Goal: Transaction & Acquisition: Obtain resource

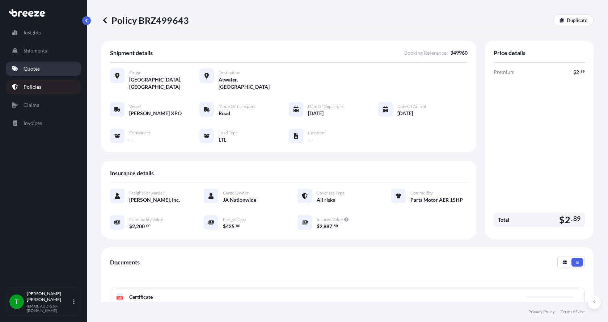
click at [32, 67] on p "Quotes" at bounding box center [32, 68] width 16 height 7
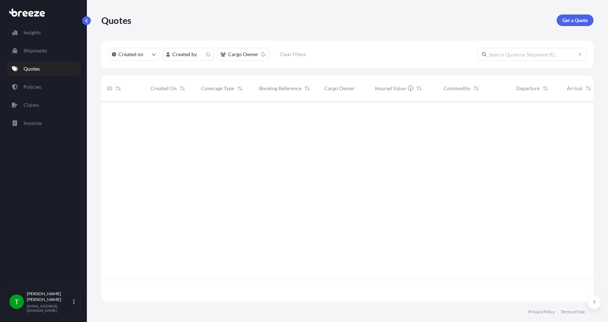
scroll to position [199, 486]
click at [572, 22] on p "Get a Quote" at bounding box center [574, 20] width 25 height 7
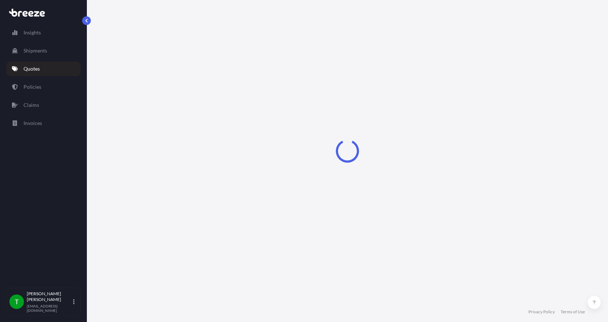
select select "Sea"
select select "1"
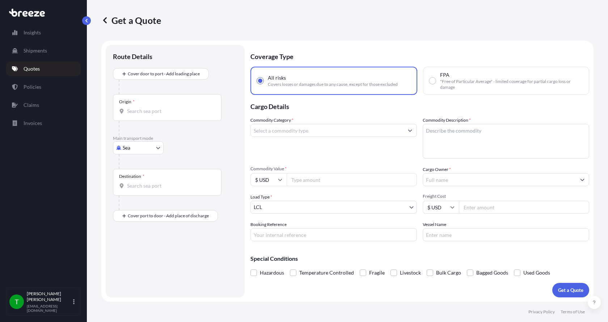
click at [135, 147] on body "Insights Shipments Quotes Policies Claims Invoices T [PERSON_NAME] [EMAIL_ADDRE…" at bounding box center [304, 161] width 608 height 322
click at [136, 190] on span "Road" at bounding box center [133, 192] width 12 height 7
select select "Road"
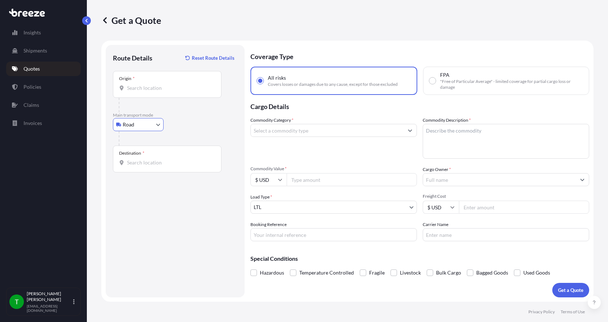
click at [139, 89] on input "Origin *" at bounding box center [169, 87] width 85 height 7
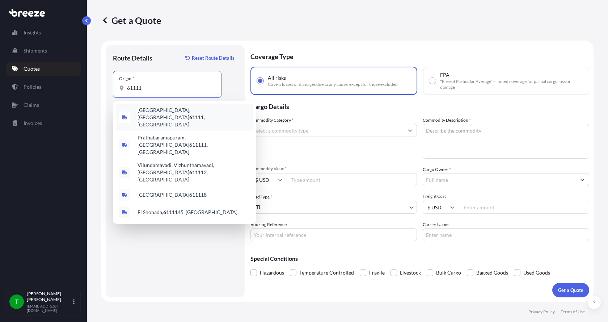
click at [146, 109] on span "[GEOGRAPHIC_DATA] , [GEOGRAPHIC_DATA]" at bounding box center [193, 117] width 113 height 22
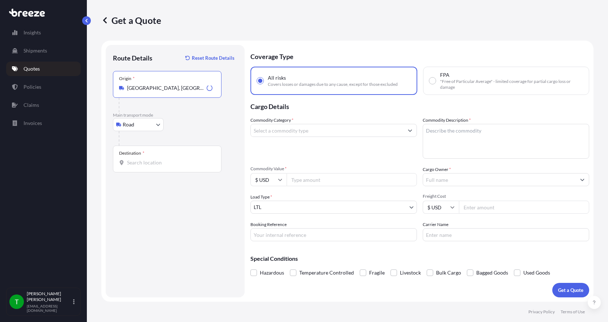
type input "[GEOGRAPHIC_DATA], [GEOGRAPHIC_DATA]"
click at [131, 158] on div "Destination *" at bounding box center [167, 158] width 108 height 27
click at [131, 159] on input "Destination *" at bounding box center [169, 162] width 85 height 7
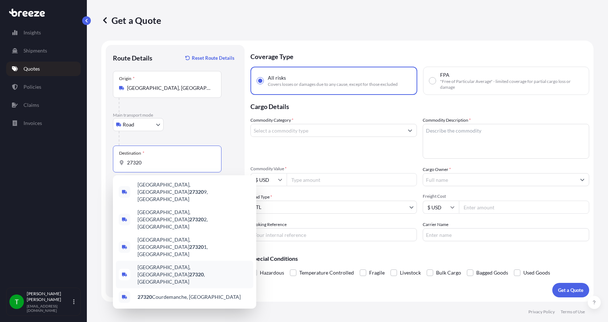
click at [147, 263] on span "[GEOGRAPHIC_DATA], [GEOGRAPHIC_DATA] , [GEOGRAPHIC_DATA]" at bounding box center [193, 274] width 113 height 22
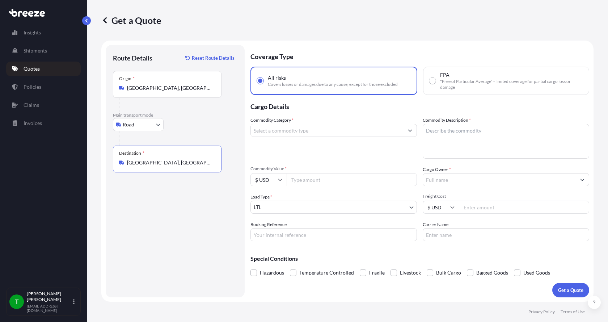
type input "[GEOGRAPHIC_DATA], [GEOGRAPHIC_DATA], [GEOGRAPHIC_DATA]"
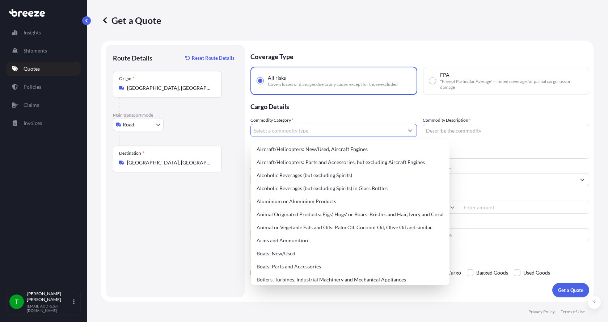
click at [287, 133] on input "Commodity Category *" at bounding box center [327, 130] width 153 height 13
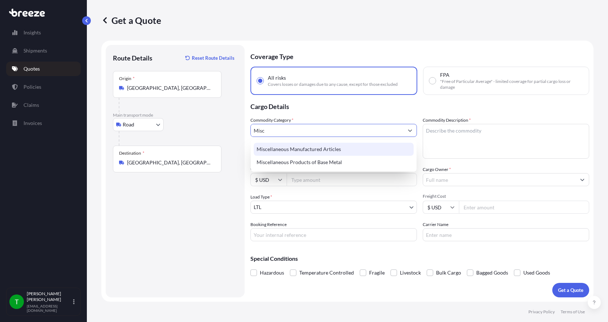
click at [286, 149] on div "Miscellaneous Manufactured Articles" at bounding box center [334, 148] width 160 height 13
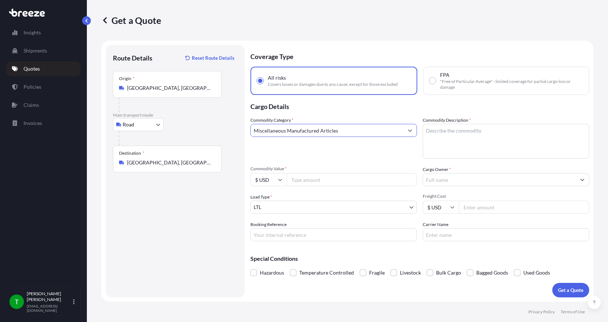
type input "Miscellaneous Manufactured Articles"
click at [482, 127] on textarea "Commodity Description *" at bounding box center [505, 141] width 166 height 35
type textarea "Parts Motor AER 25HP"
click at [315, 178] on input "Commodity Value *" at bounding box center [351, 179] width 130 height 13
type input "4000.00"
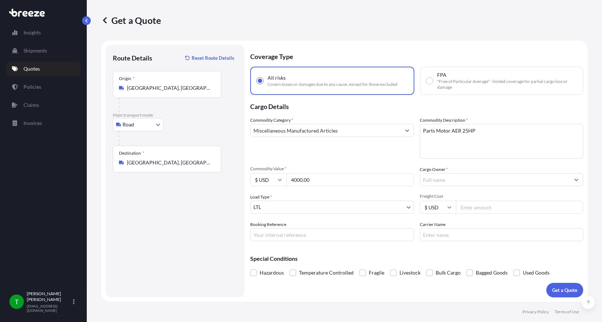
click at [480, 181] on input "Cargo Owner *" at bounding box center [495, 179] width 150 height 13
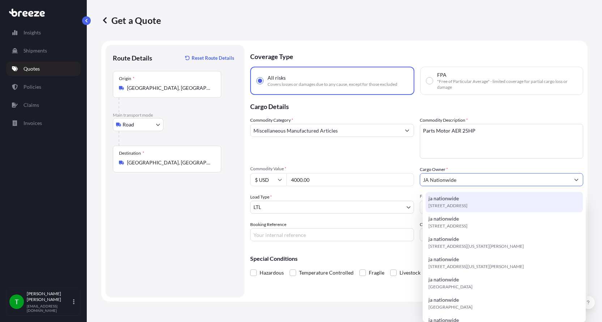
type input "JA Nationwide"
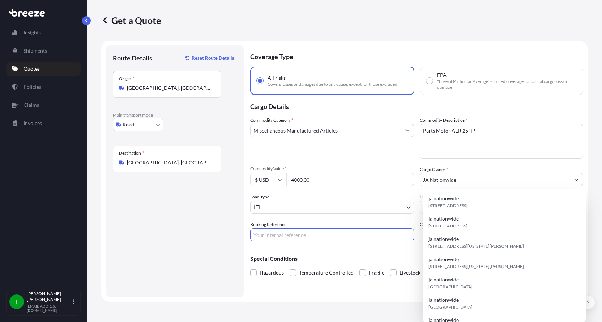
click at [320, 236] on input "Booking Reference" at bounding box center [332, 234] width 164 height 13
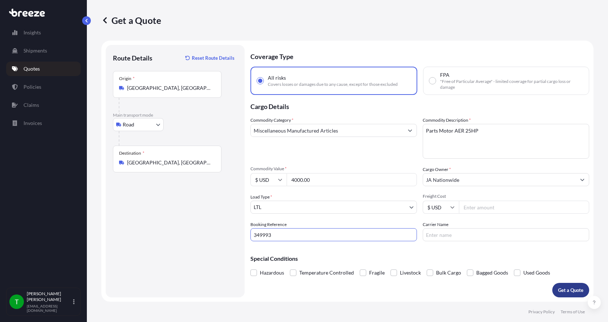
type input "349993"
click at [571, 290] on p "Get a Quote" at bounding box center [570, 289] width 25 height 7
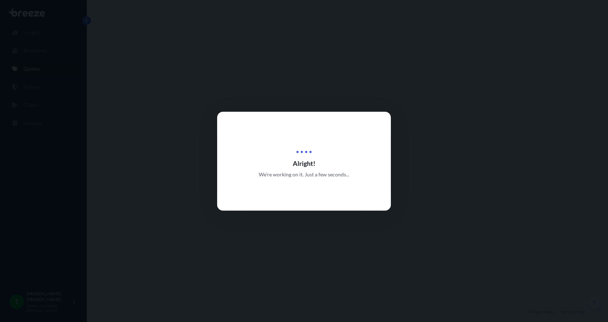
select select "Road"
select select "1"
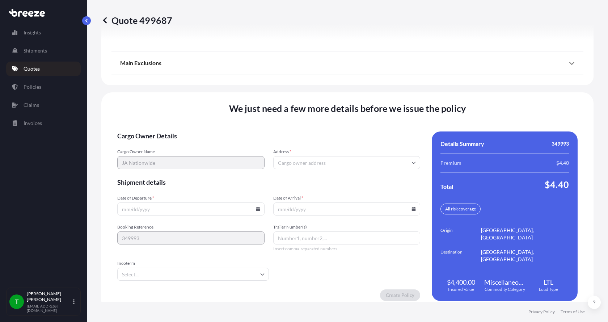
scroll to position [944, 0]
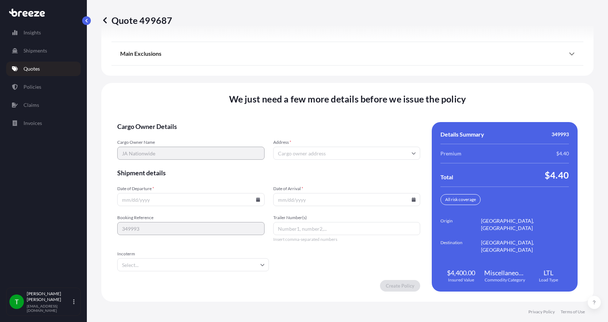
click at [314, 153] on input "Address *" at bounding box center [346, 152] width 147 height 13
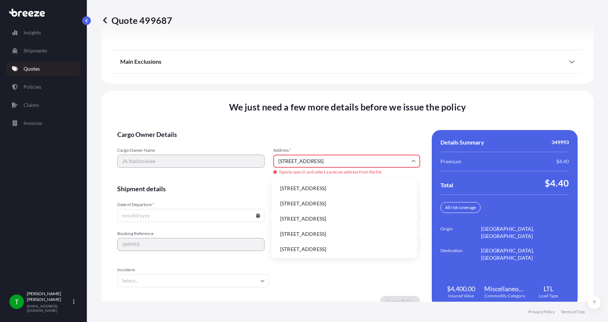
click at [290, 187] on li "[STREET_ADDRESS]" at bounding box center [344, 188] width 140 height 14
type input "[STREET_ADDRESS]"
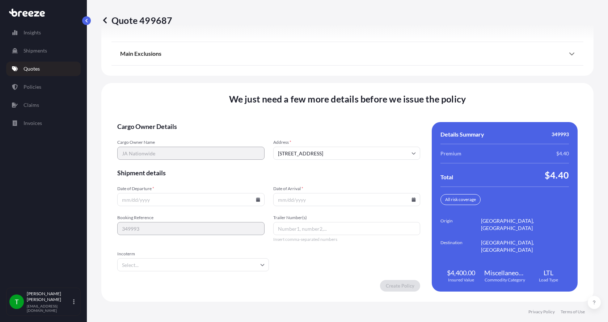
click at [257, 199] on icon at bounding box center [258, 199] width 4 height 4
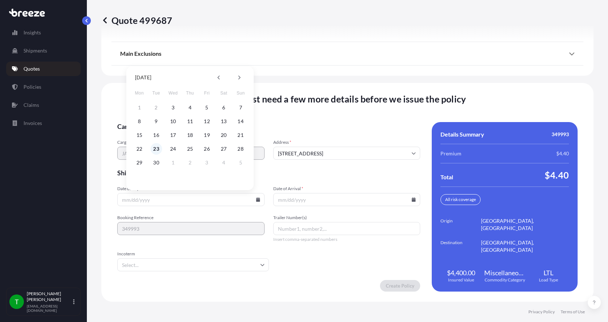
click at [156, 150] on button "23" at bounding box center [156, 149] width 12 height 12
type input "[DATE]"
click at [156, 150] on button "23" at bounding box center [156, 149] width 12 height 12
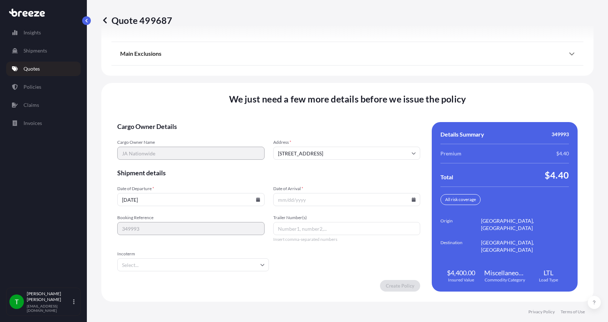
click at [412, 200] on icon at bounding box center [414, 199] width 4 height 4
click at [363, 150] on button "26" at bounding box center [361, 149] width 12 height 12
type input "[DATE]"
click at [361, 163] on button "26" at bounding box center [356, 166] width 9 height 7
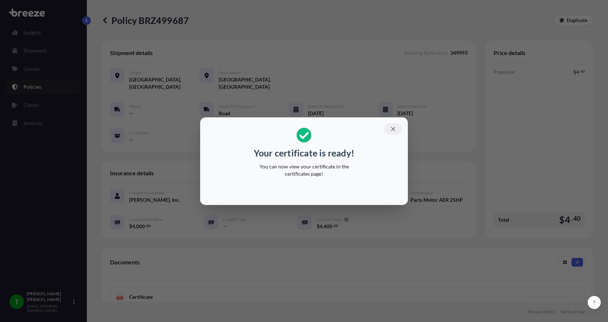
click at [395, 126] on icon "button" at bounding box center [393, 128] width 7 height 7
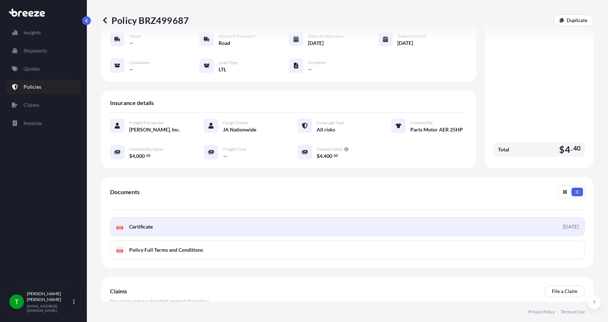
scroll to position [72, 0]
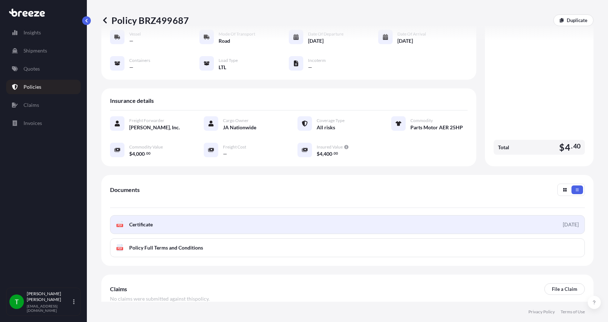
click at [120, 224] on text "PDF" at bounding box center [120, 225] width 5 height 3
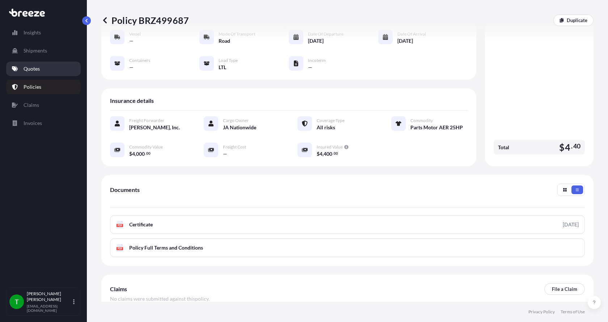
click at [30, 70] on p "Quotes" at bounding box center [32, 68] width 16 height 7
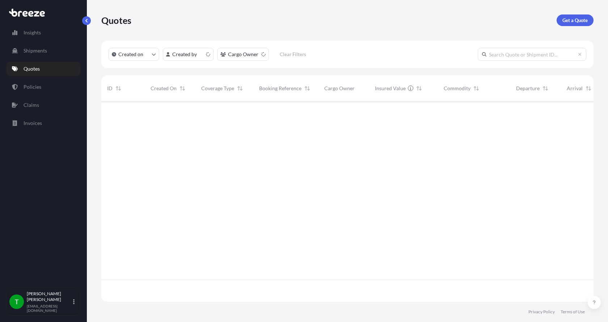
scroll to position [199, 486]
click at [577, 17] on p "Get a Quote" at bounding box center [574, 20] width 25 height 7
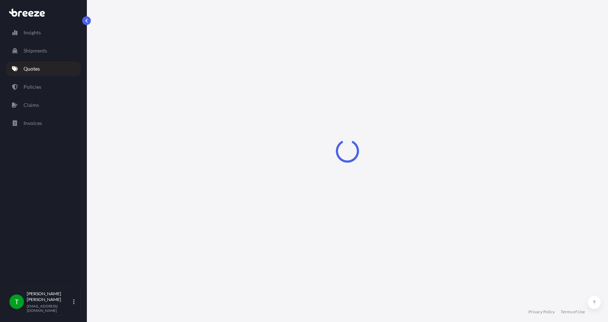
select select "Sea"
select select "1"
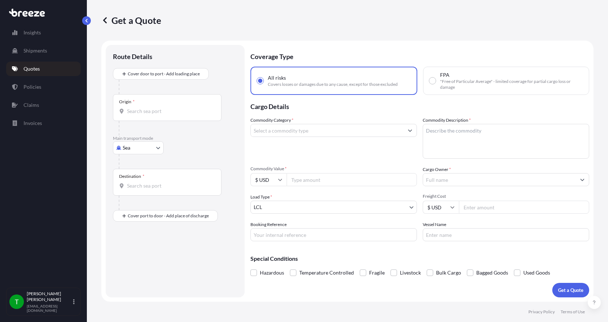
click at [123, 142] on body "Insights Shipments Quotes Policies Claims Invoices T [PERSON_NAME] [EMAIL_ADDRE…" at bounding box center [304, 161] width 608 height 322
click at [133, 191] on span "Road" at bounding box center [133, 192] width 12 height 7
select select "Road"
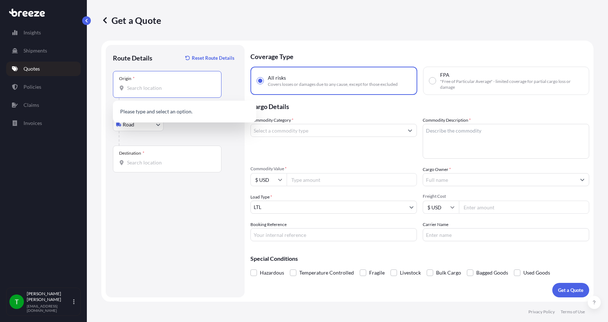
click at [136, 87] on input "Origin *" at bounding box center [169, 87] width 85 height 7
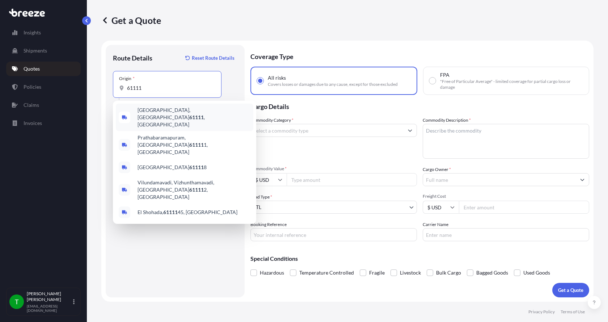
click at [150, 114] on span "[GEOGRAPHIC_DATA] , [GEOGRAPHIC_DATA]" at bounding box center [193, 117] width 113 height 22
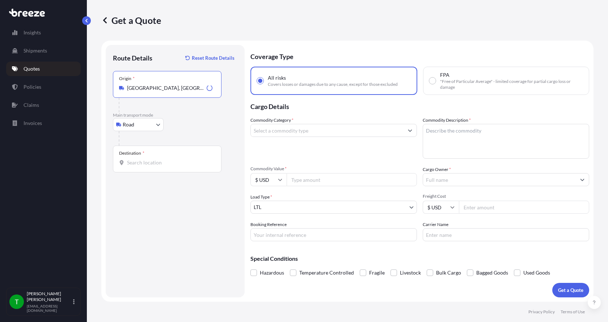
type input "[GEOGRAPHIC_DATA], [GEOGRAPHIC_DATA]"
click at [139, 161] on input "Destination *" at bounding box center [169, 162] width 85 height 7
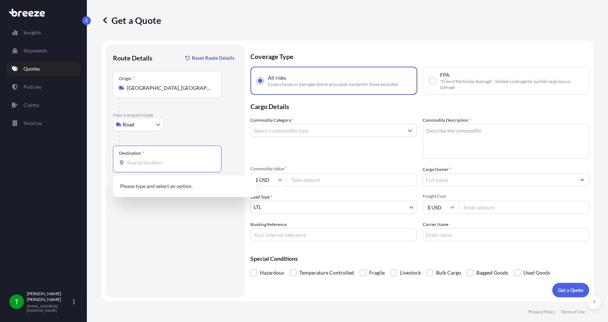
type input "6"
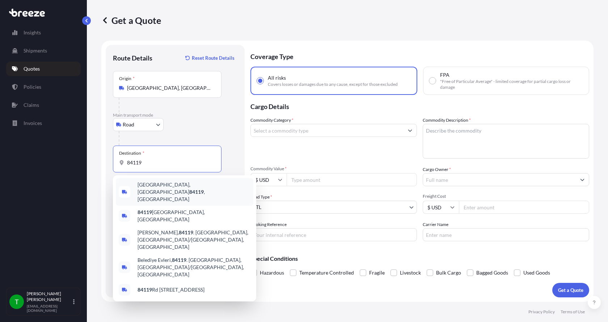
click at [145, 190] on span "[GEOGRAPHIC_DATA] , [GEOGRAPHIC_DATA]" at bounding box center [193, 192] width 113 height 22
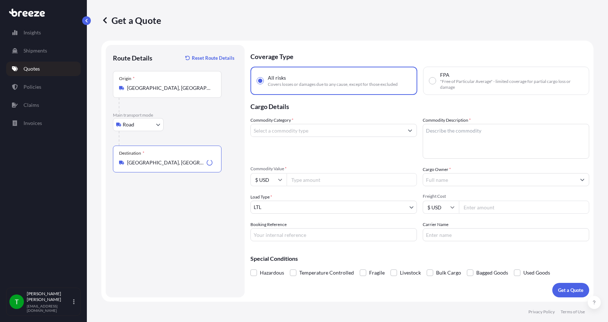
type input "[GEOGRAPHIC_DATA], [GEOGRAPHIC_DATA]"
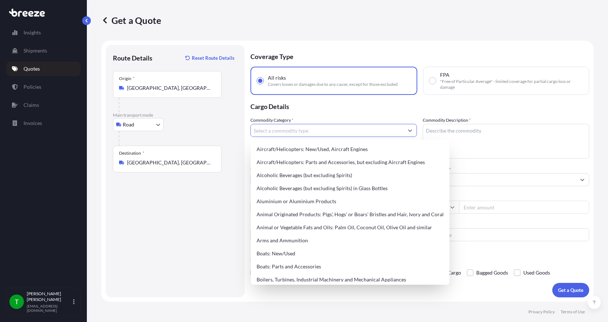
click at [285, 133] on input "Commodity Category *" at bounding box center [327, 130] width 153 height 13
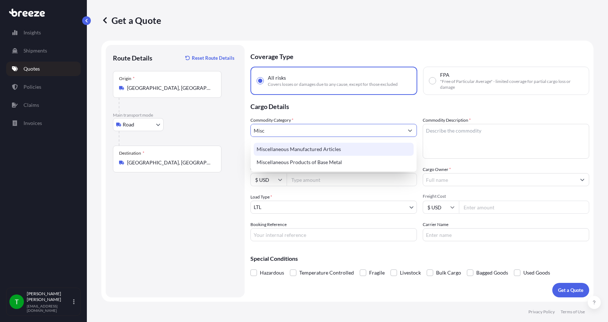
click at [281, 148] on div "Miscellaneous Manufactured Articles" at bounding box center [334, 148] width 160 height 13
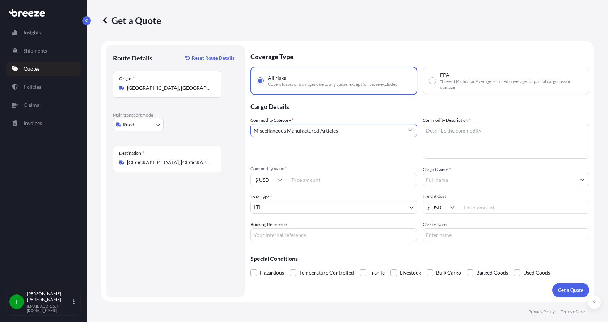
type input "Miscellaneous Manufactured Articles"
click at [439, 134] on textarea "Commodity Description *" at bounding box center [505, 141] width 166 height 35
click at [430, 130] on textarea "Commodity Description *" at bounding box center [505, 141] width 166 height 35
type textarea "Cloth Sock ADF-54-PES-14"
click at [302, 178] on input "Commodity Value *" at bounding box center [351, 179] width 130 height 13
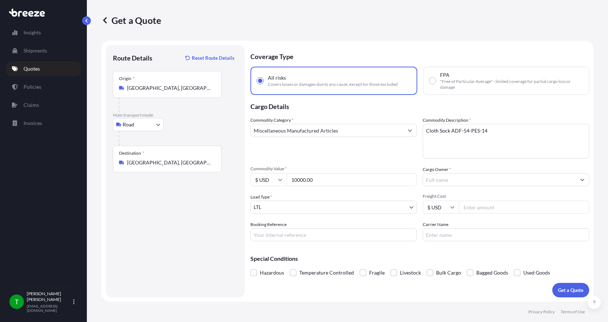
type input "10000.00"
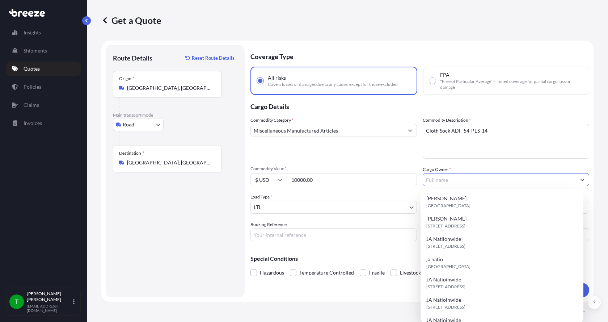
click at [446, 178] on input "Cargo Owner *" at bounding box center [499, 179] width 153 height 13
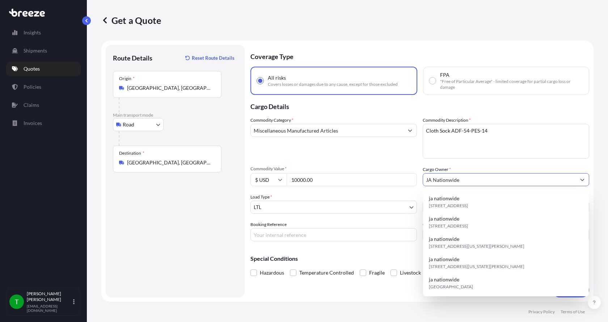
type input "JA Nationwide"
click at [318, 227] on div "Booking Reference" at bounding box center [333, 231] width 166 height 20
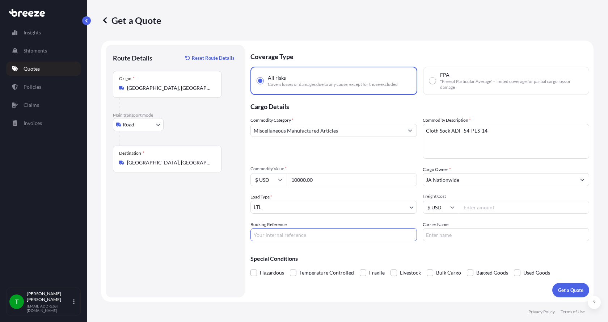
click at [308, 238] on input "Booking Reference" at bounding box center [333, 234] width 166 height 13
type input "349996"
click at [496, 208] on input "Freight Cost" at bounding box center [524, 206] width 130 height 13
type input "505.00"
click at [439, 236] on input "Carrier Name" at bounding box center [505, 234] width 166 height 13
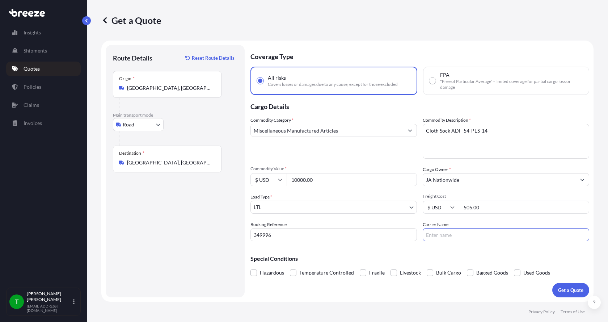
type input "[PERSON_NAME] XPO"
click at [563, 286] on button "Get a Quote" at bounding box center [570, 289] width 37 height 14
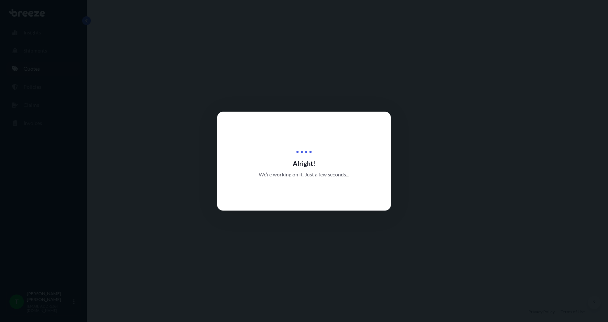
select select "Road"
select select "1"
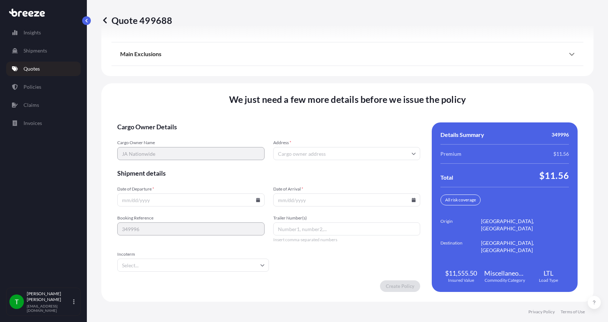
scroll to position [952, 0]
click at [314, 147] on input "Address *" at bounding box center [346, 152] width 147 height 13
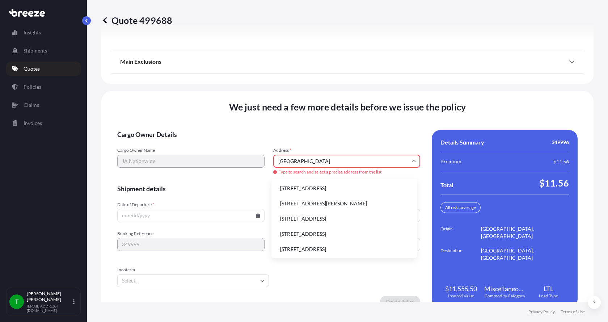
type input "[GEOGRAPHIC_DATA]"
click at [256, 216] on icon at bounding box center [258, 215] width 4 height 4
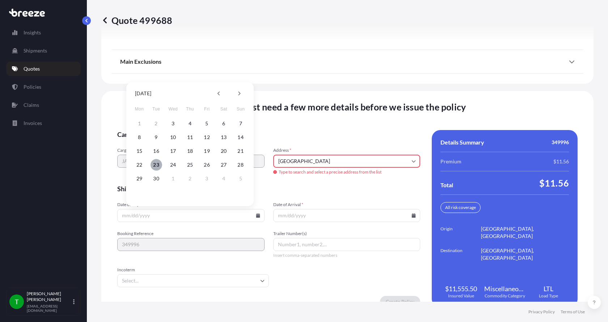
click at [156, 165] on button "23" at bounding box center [156, 165] width 12 height 12
type input "[DATE]"
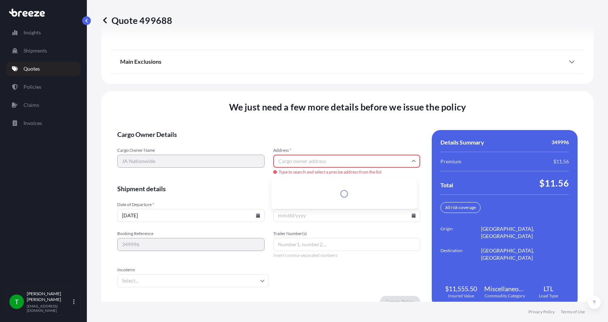
click at [331, 159] on input "Address *" at bounding box center [346, 160] width 147 height 13
click at [299, 188] on li "[STREET_ADDRESS]" at bounding box center [344, 188] width 140 height 14
type input "[STREET_ADDRESS]"
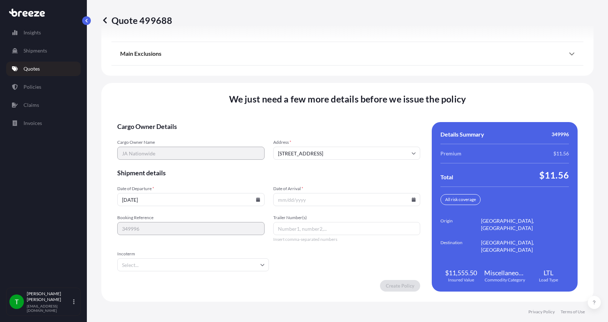
click at [412, 199] on icon at bounding box center [414, 199] width 4 height 4
click at [292, 162] on button "29" at bounding box center [294, 163] width 12 height 12
type input "[DATE]"
click at [302, 171] on button "29" at bounding box center [306, 174] width 9 height 7
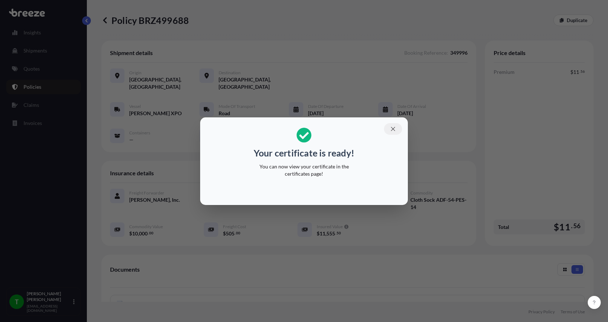
click at [393, 127] on icon "button" at bounding box center [393, 128] width 7 height 7
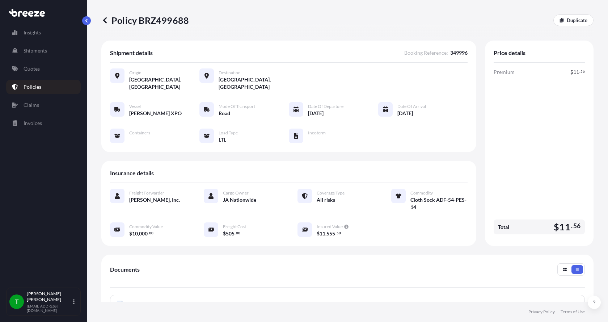
click at [47, 274] on div "Insights Shipments Quotes Policies Claims Invoices" at bounding box center [43, 153] width 75 height 268
